Goal: Navigation & Orientation: Understand site structure

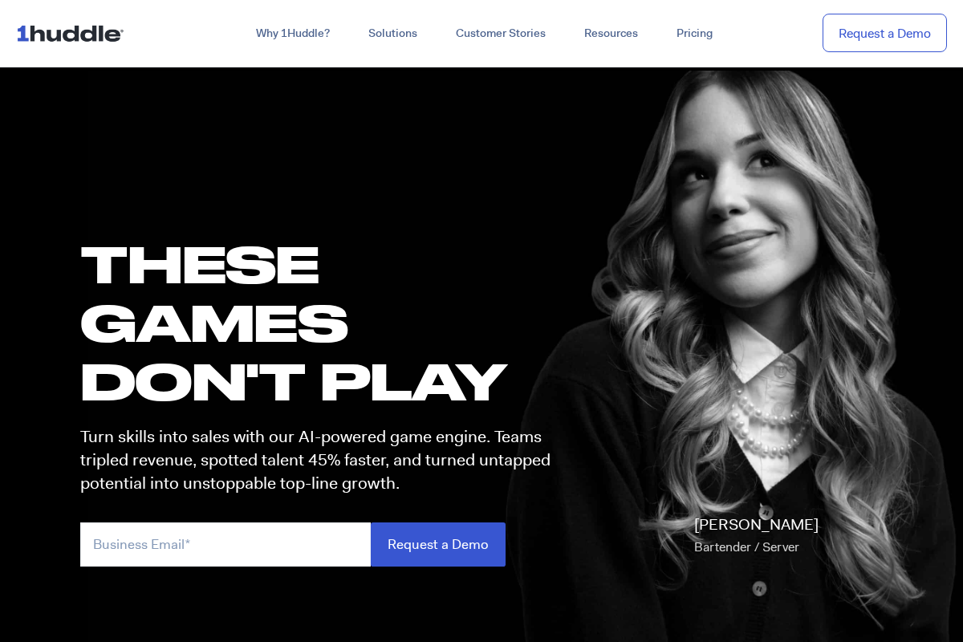
scroll to position [803, 0]
